Goal: Information Seeking & Learning: Find specific fact

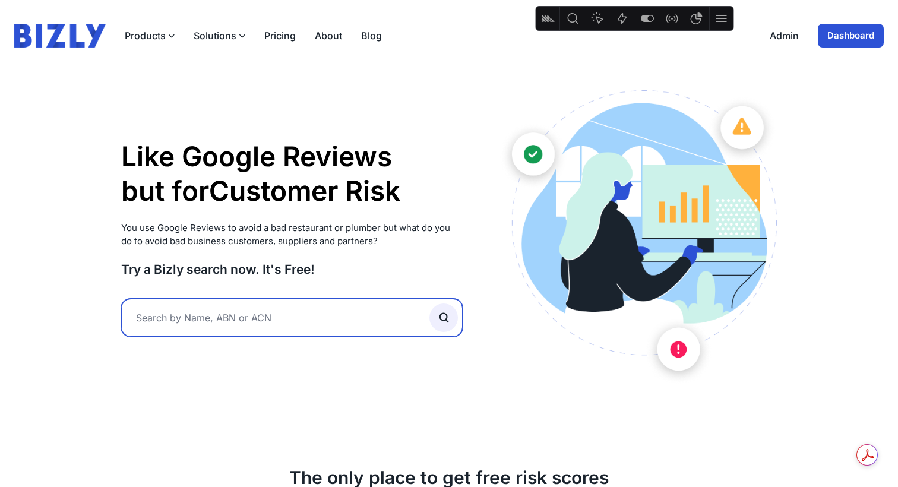
click at [158, 322] on input "text" at bounding box center [292, 318] width 342 height 38
type input "[PERSON_NAME]"
click at [430, 304] on button "submit" at bounding box center [444, 318] width 29 height 29
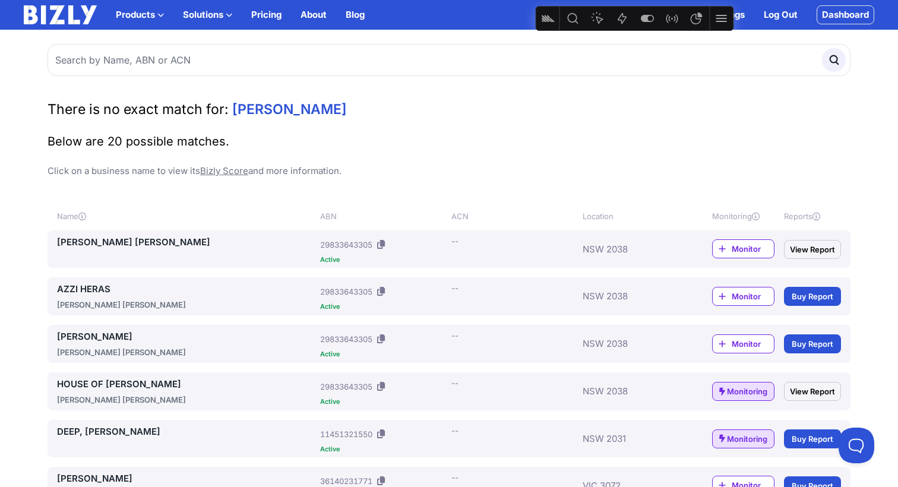
click at [383, 244] on icon at bounding box center [381, 244] width 8 height 9
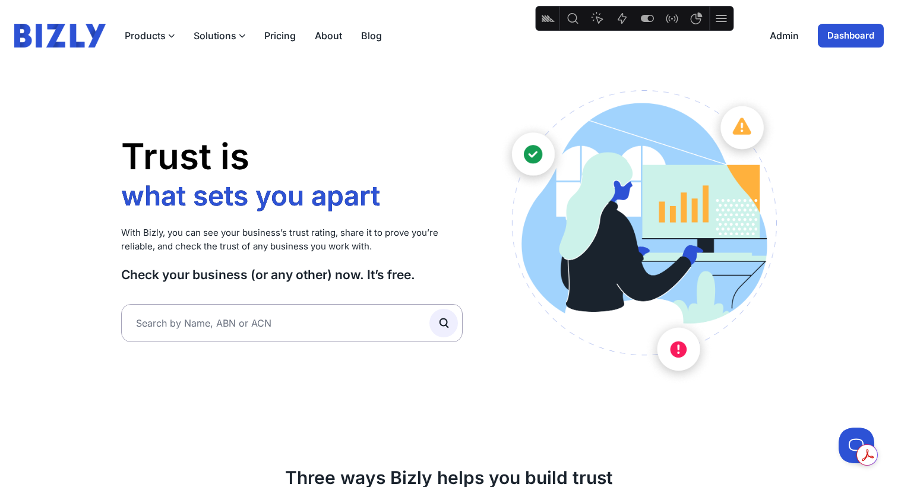
click at [867, 33] on link "Dashboard" at bounding box center [851, 36] width 66 height 24
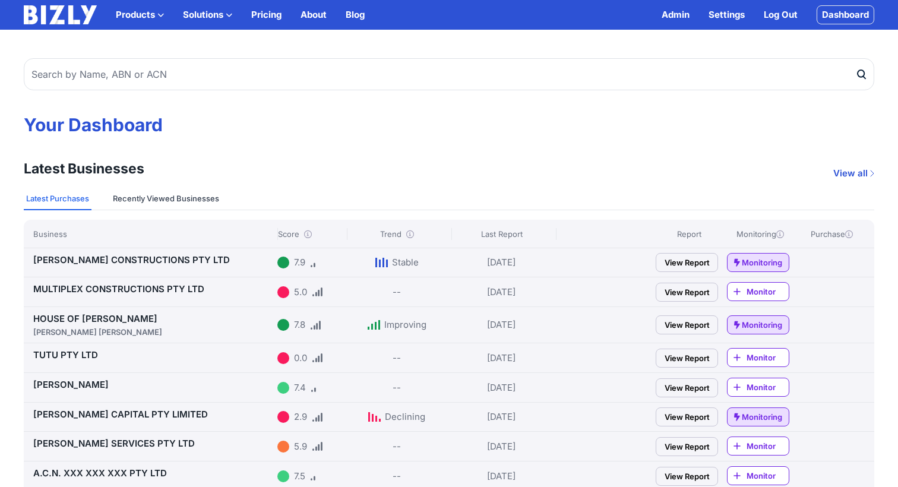
click at [169, 196] on button "Recently Viewed Businesses" at bounding box center [166, 199] width 111 height 23
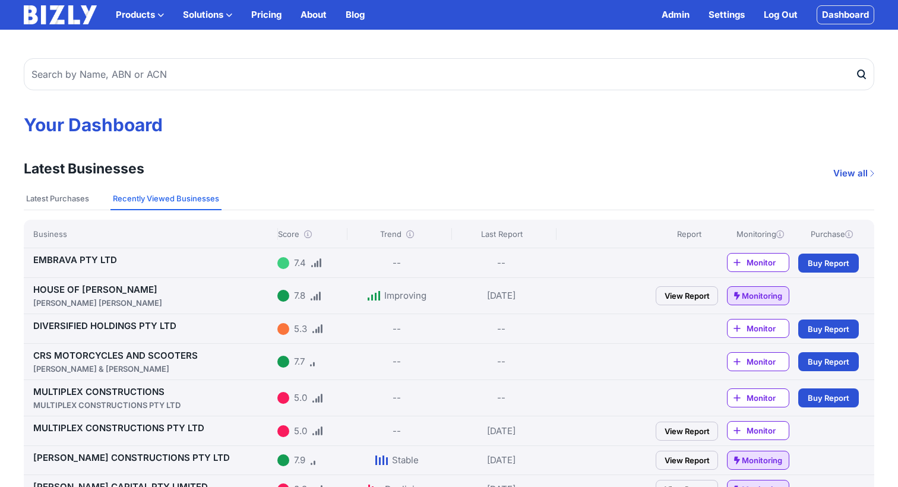
click at [87, 287] on link "HOUSE OF [PERSON_NAME] [PERSON_NAME]" at bounding box center [152, 296] width 239 height 25
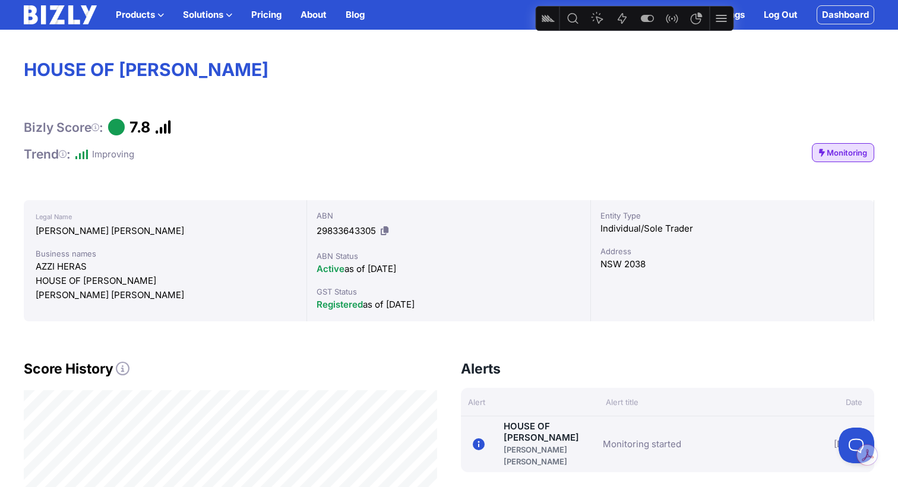
scroll to position [114, 0]
